Goal: Transaction & Acquisition: Purchase product/service

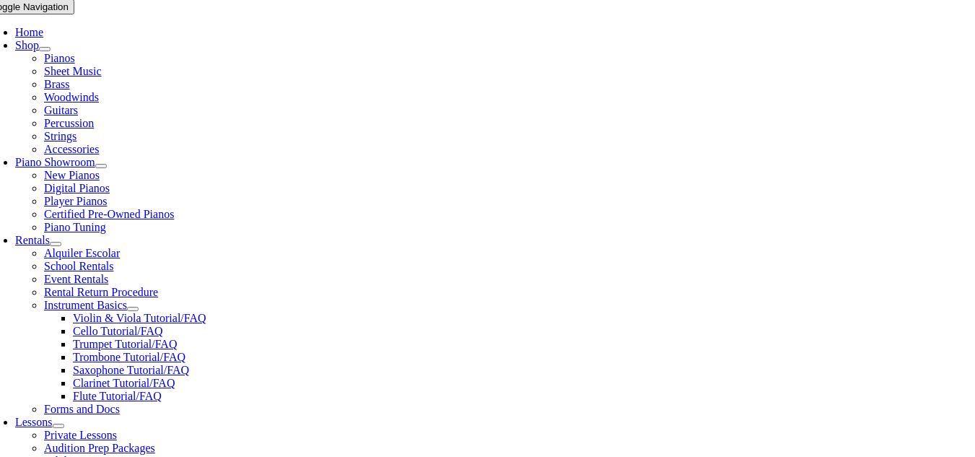
scroll to position [361, 0]
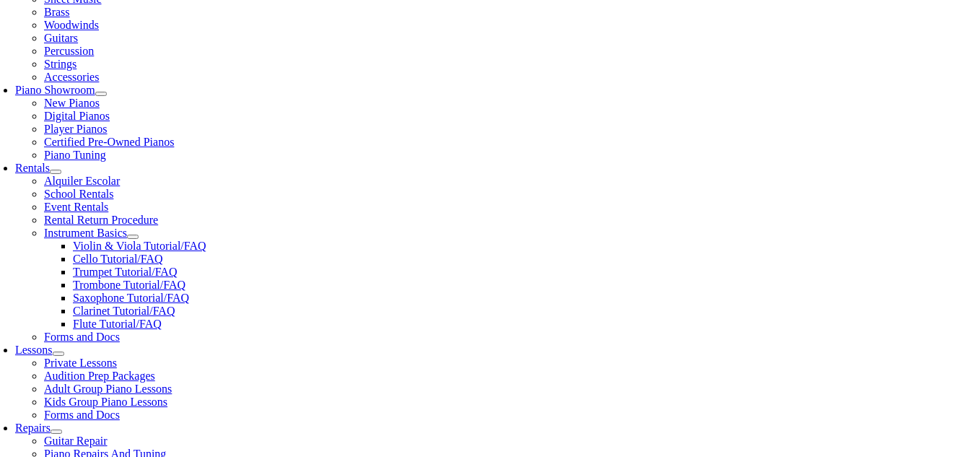
type input "lio"
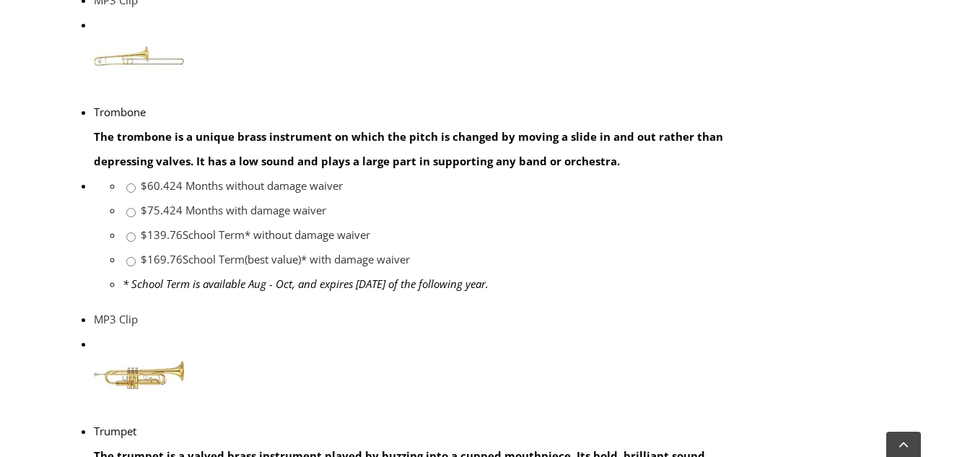
scroll to position [1587, 0]
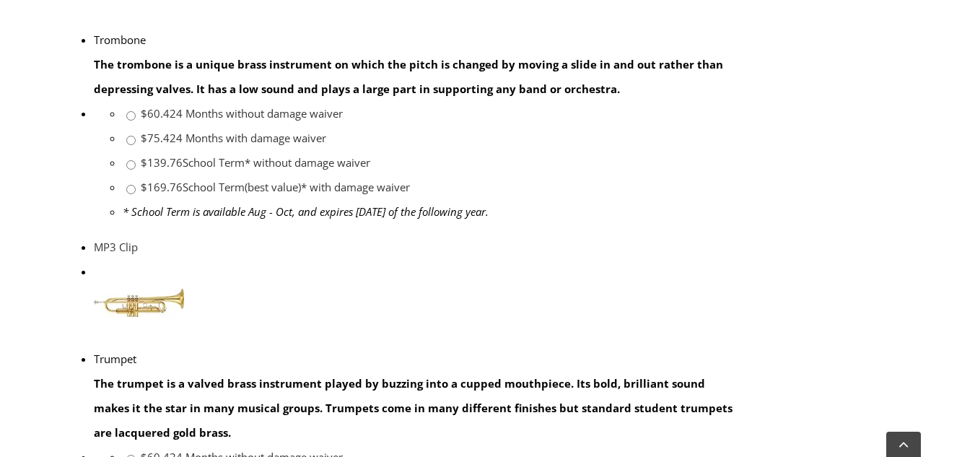
drag, startPoint x: 222, startPoint y: 56, endPoint x: 341, endPoint y: 53, distance: 119.8
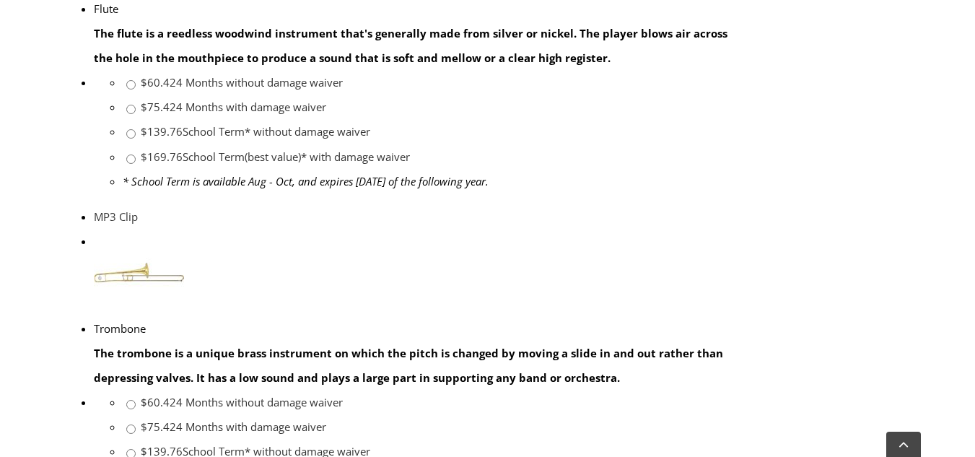
scroll to position [1443, 0]
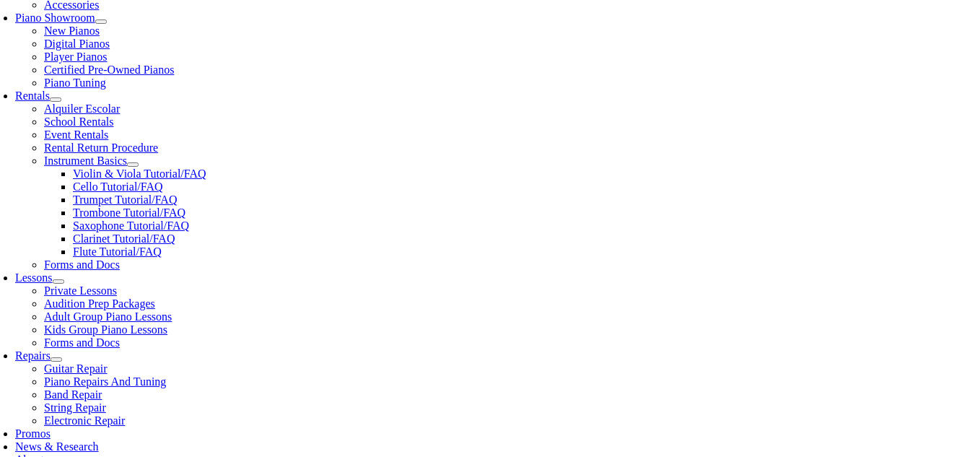
scroll to position [289, 0]
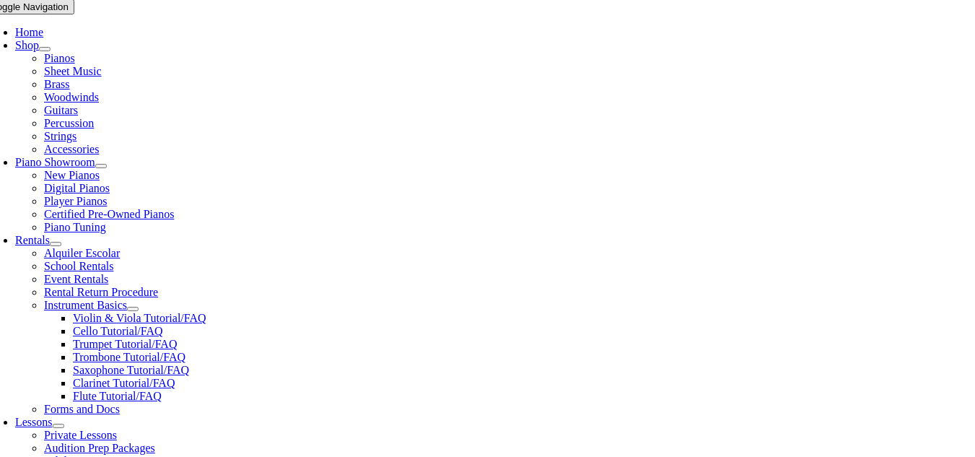
checkbox input"] "true"
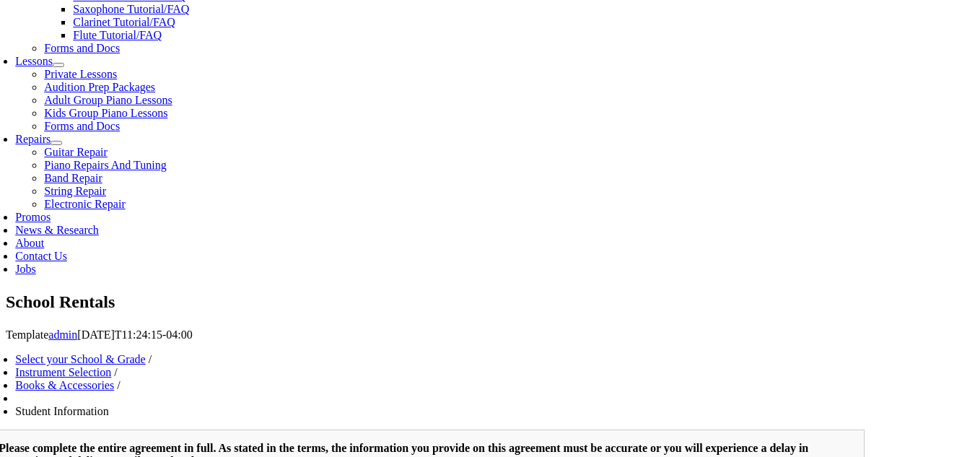
scroll to position [361, 0]
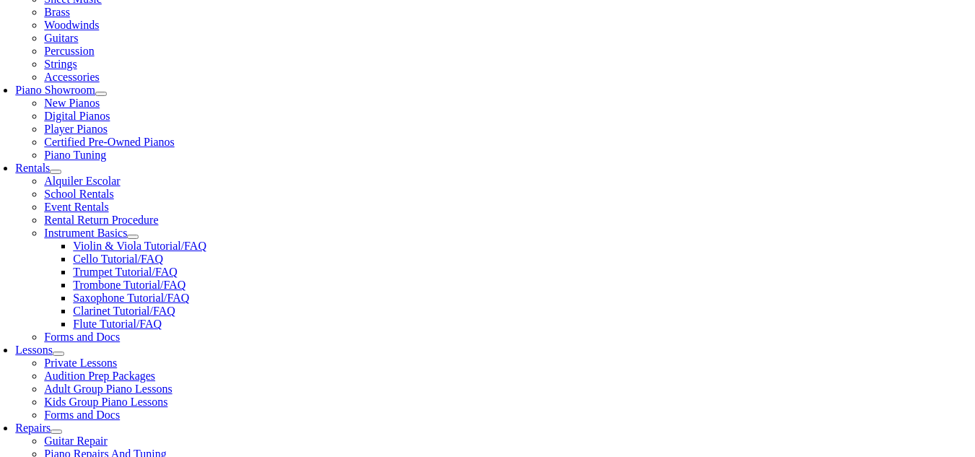
type input "Lishanth"
type input "[PERSON_NAME]"
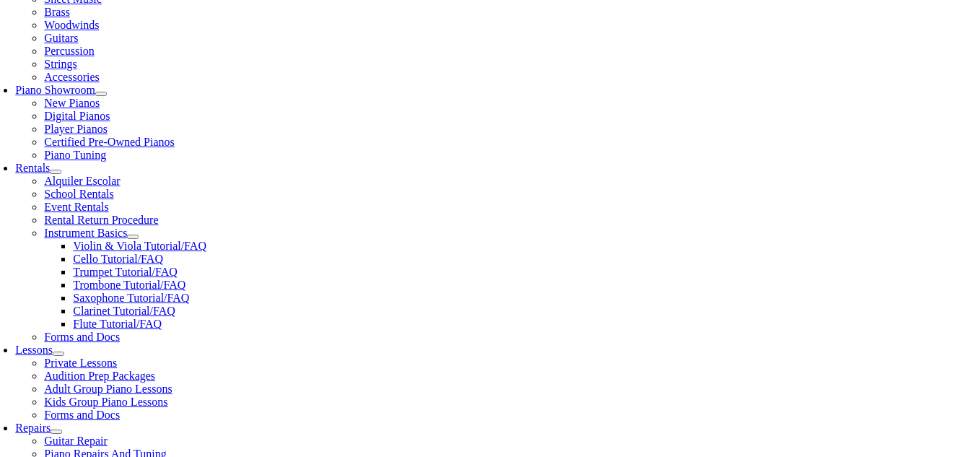
scroll to position [505, 0]
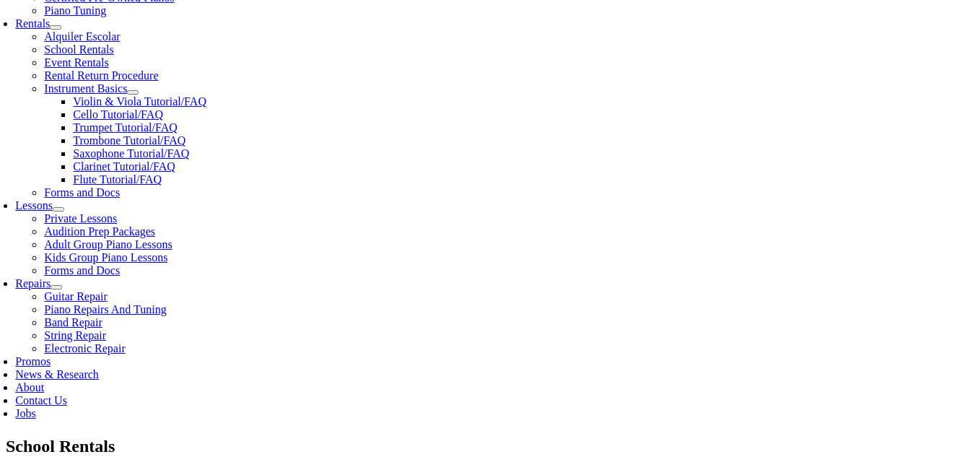
scroll to position [649, 0]
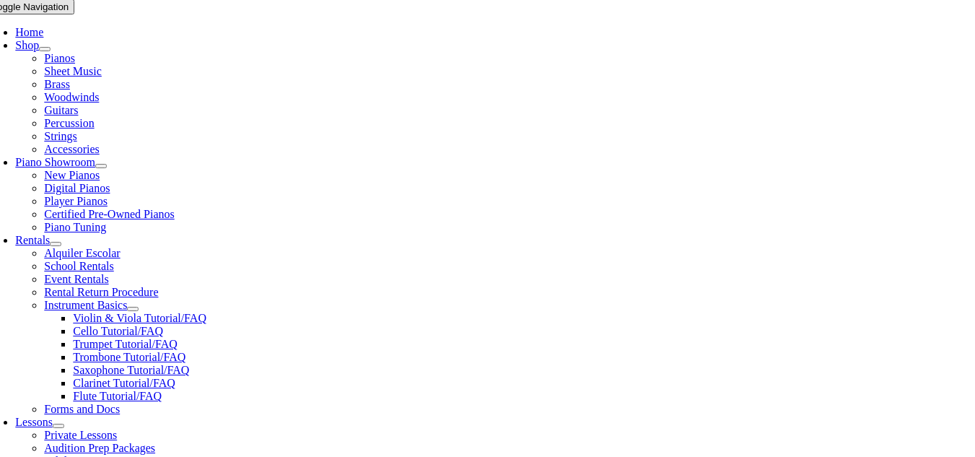
scroll to position [505, 0]
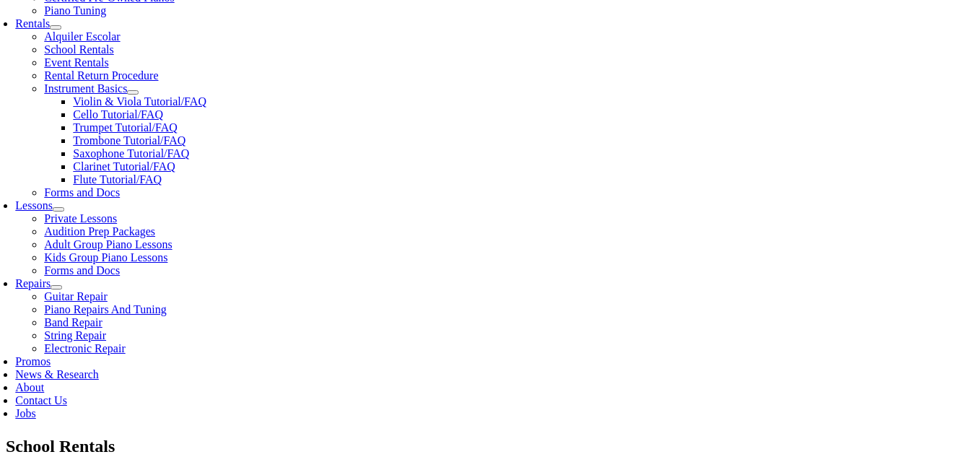
type input "1"
